Goal: Find contact information: Find contact information

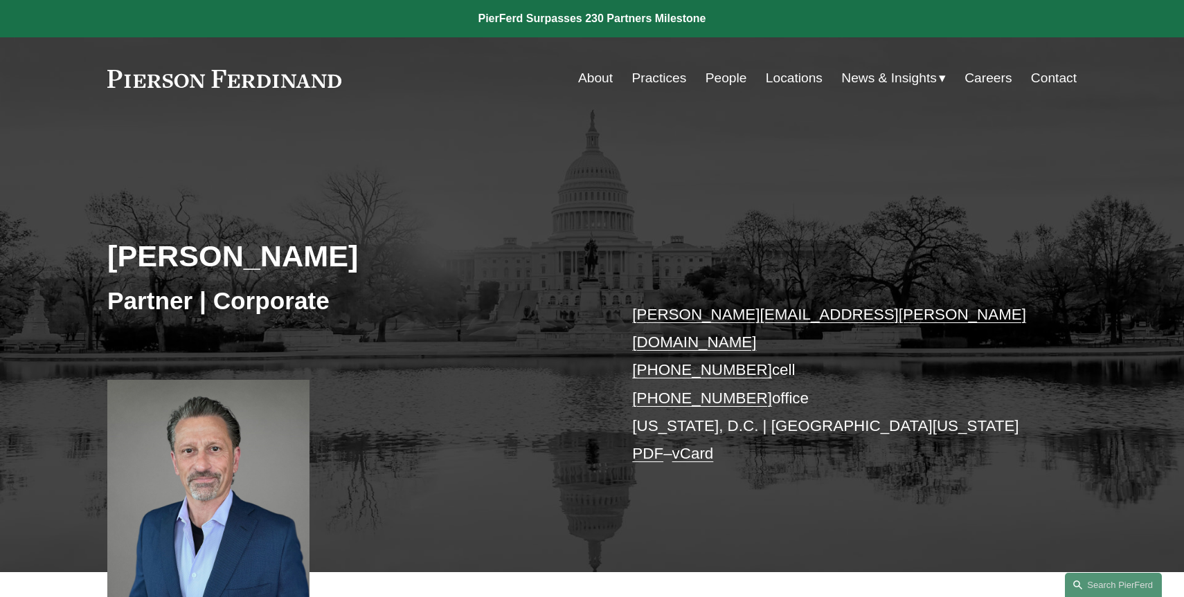
click at [134, 261] on h2 "[PERSON_NAME]" at bounding box center [349, 256] width 485 height 36
drag, startPoint x: 134, startPoint y: 261, endPoint x: 306, endPoint y: 269, distance: 171.8
click at [306, 269] on h2 "[PERSON_NAME]" at bounding box center [349, 256] width 485 height 36
click at [797, 319] on link "[PERSON_NAME][EMAIL_ADDRESS][PERSON_NAME][DOMAIN_NAME]" at bounding box center [829, 328] width 394 height 45
click at [694, 316] on link "[PERSON_NAME][EMAIL_ADDRESS][PERSON_NAME][DOMAIN_NAME]" at bounding box center [829, 328] width 394 height 45
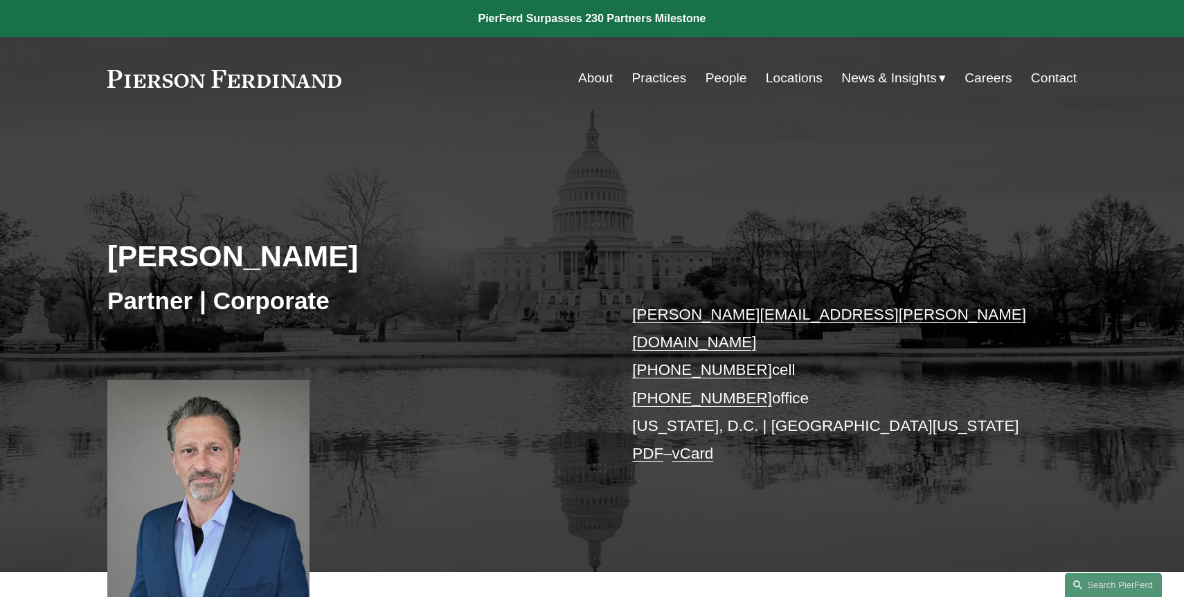
click at [694, 316] on link "[PERSON_NAME][EMAIL_ADDRESS][PERSON_NAME][DOMAIN_NAME]" at bounding box center [829, 328] width 394 height 45
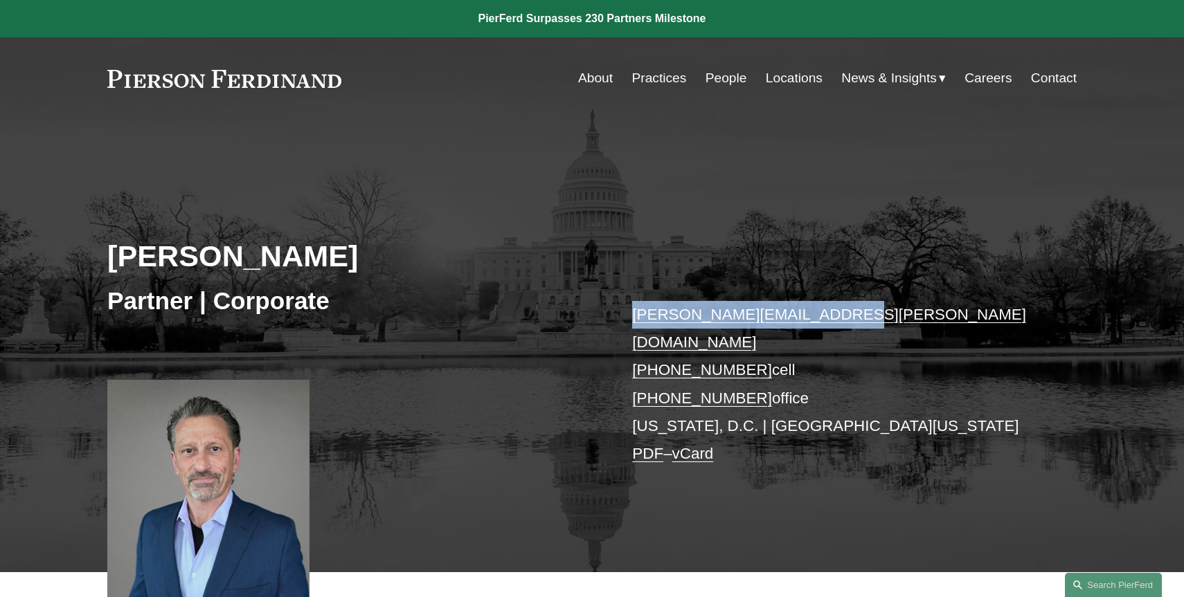
drag, startPoint x: 626, startPoint y: 312, endPoint x: 870, endPoint y: 314, distance: 244.4
click at [870, 314] on div "[PERSON_NAME] Partner | Corporate [PERSON_NAME][EMAIL_ADDRESS][PERSON_NAME][DOM…" at bounding box center [592, 363] width 1184 height 417
copy link "[PERSON_NAME][EMAIL_ADDRESS][PERSON_NAME][DOMAIN_NAME]"
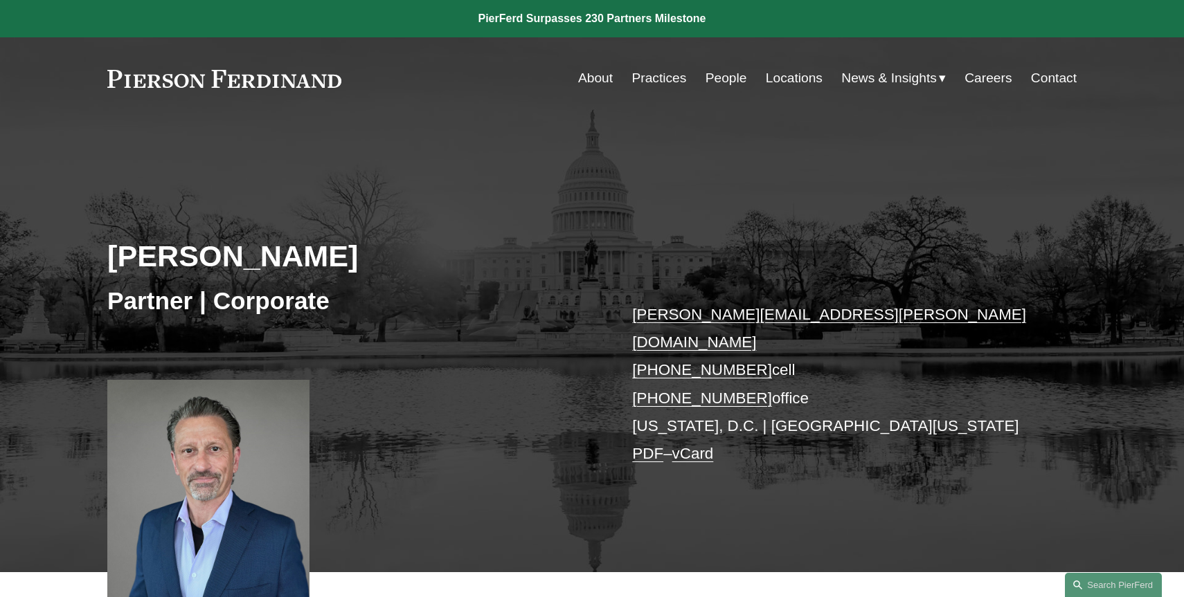
click at [703, 445] on link "vCard" at bounding box center [693, 453] width 42 height 17
click at [1074, 217] on div "[PERSON_NAME] Partner | Corporate [PERSON_NAME][EMAIL_ADDRESS][PERSON_NAME][DOM…" at bounding box center [592, 363] width 1184 height 417
